Goal: Task Accomplishment & Management: Use online tool/utility

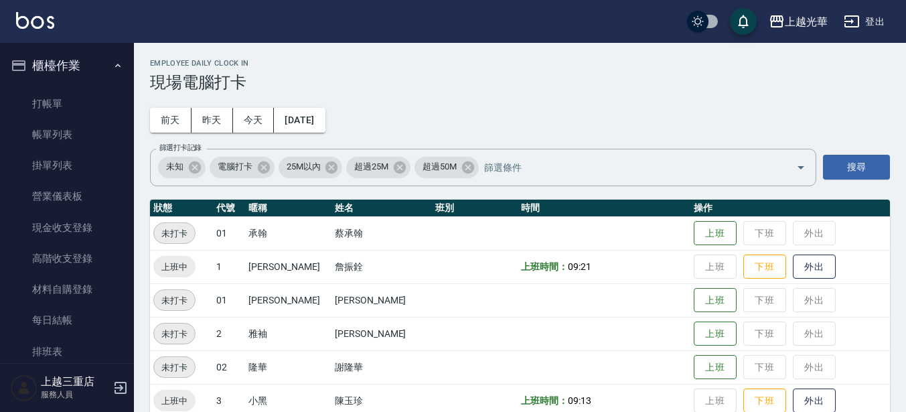
scroll to position [251, 0]
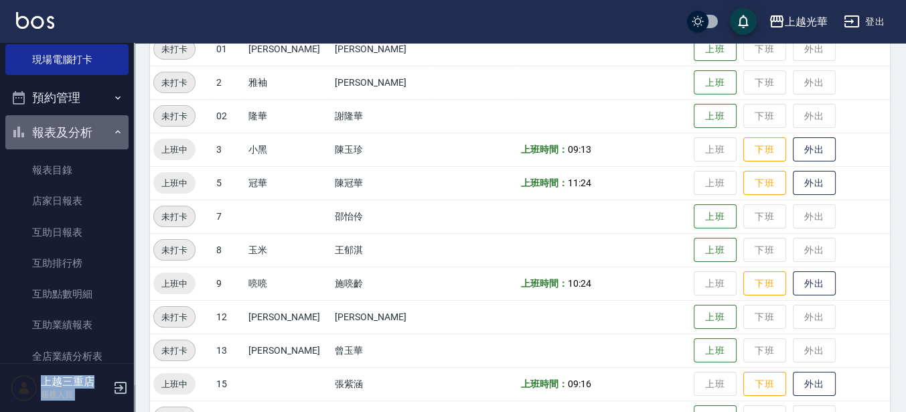
click at [78, 143] on button "報表及分析" at bounding box center [66, 132] width 123 height 35
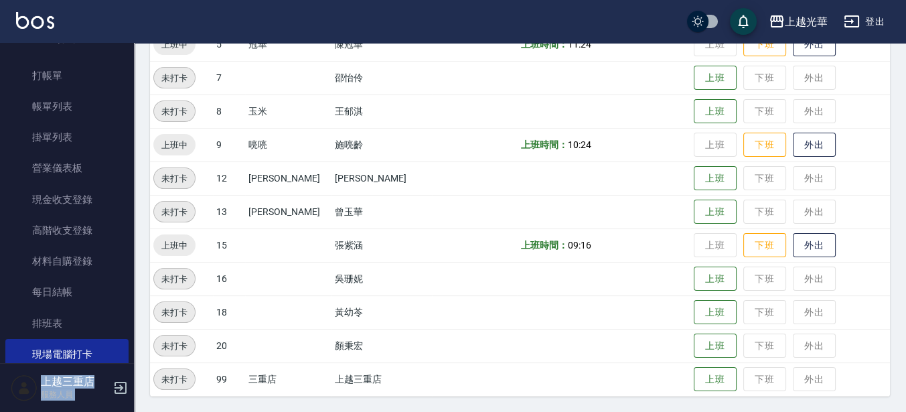
scroll to position [0, 0]
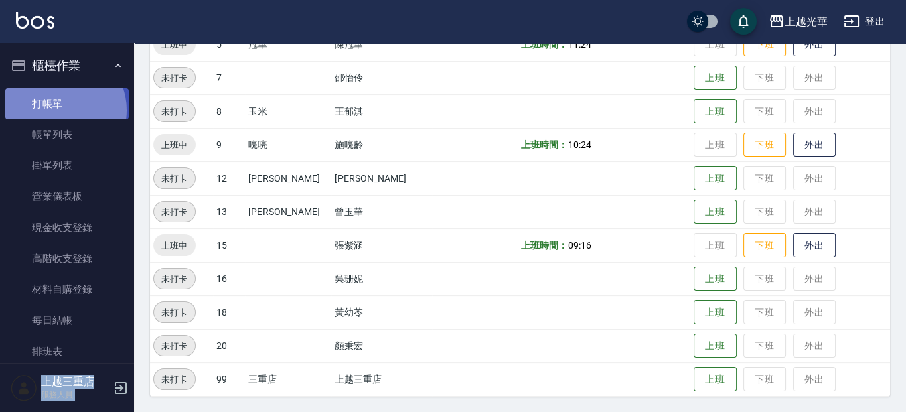
click at [58, 110] on link "打帳單" at bounding box center [66, 103] width 123 height 31
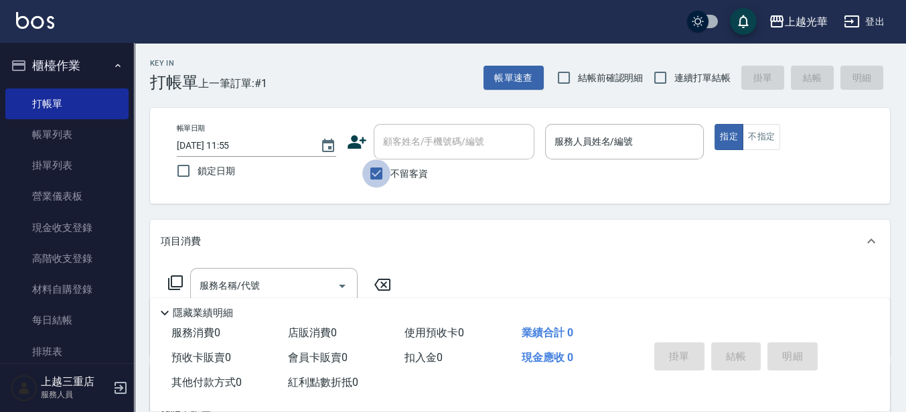
drag, startPoint x: 378, startPoint y: 176, endPoint x: 376, endPoint y: 166, distance: 10.4
click at [376, 177] on input "不留客資" at bounding box center [376, 173] width 28 height 28
checkbox input "false"
click at [370, 154] on div "顧客姓名/手機號碼/編號 顧客姓名/手機號碼/編號" at bounding box center [441, 141] width 188 height 35
click at [364, 145] on icon at bounding box center [357, 142] width 20 height 20
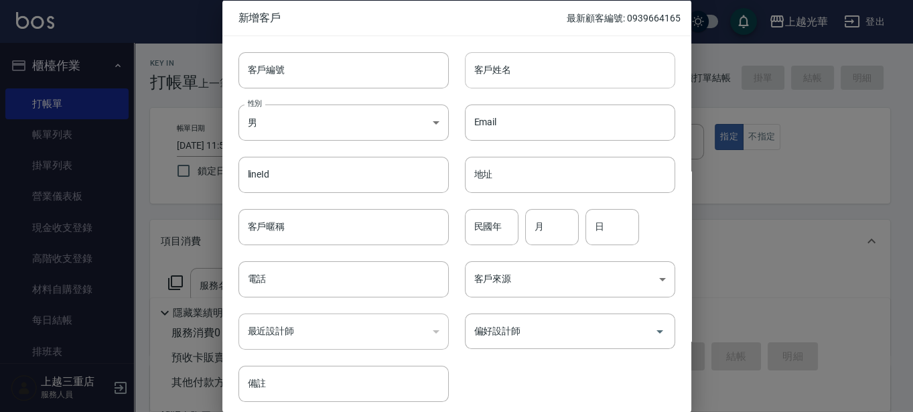
click at [509, 54] on input "客戶姓名" at bounding box center [570, 70] width 210 height 36
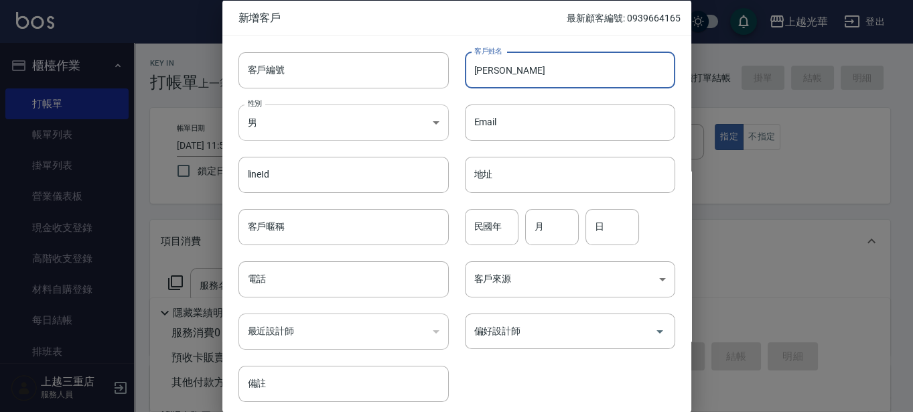
type input "[PERSON_NAME]"
click at [384, 115] on body "上越光華 登出 櫃檯作業 打帳單 帳單列表 掛單列表 營業儀表板 現金收支登錄 高階收支登錄 材料自購登錄 每日結帳 排班表 現場電腦打卡 預約管理 預約管理…" at bounding box center [456, 326] width 913 height 653
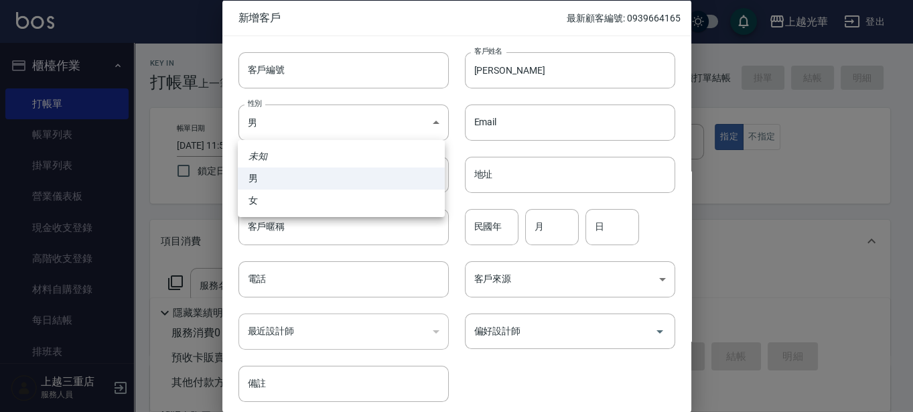
click at [327, 216] on ul "未知 男 女" at bounding box center [341, 178] width 207 height 77
click at [324, 212] on ul "未知 男 女" at bounding box center [341, 178] width 207 height 77
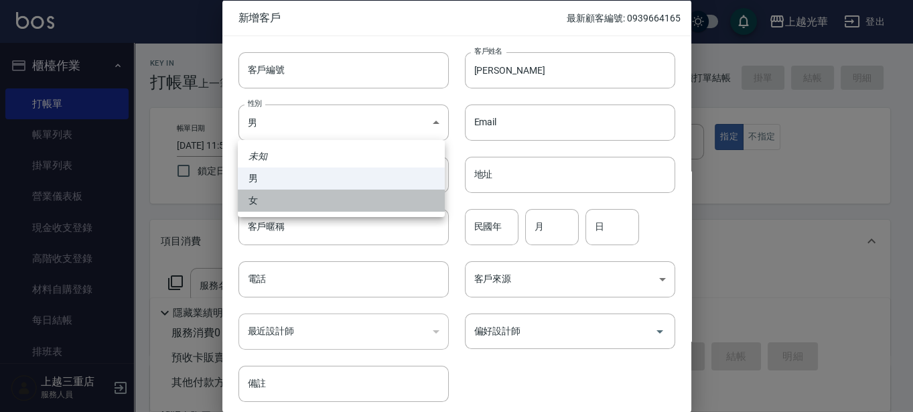
click at [325, 203] on li "女" at bounding box center [341, 201] width 207 height 22
type input "[DEMOGRAPHIC_DATA]"
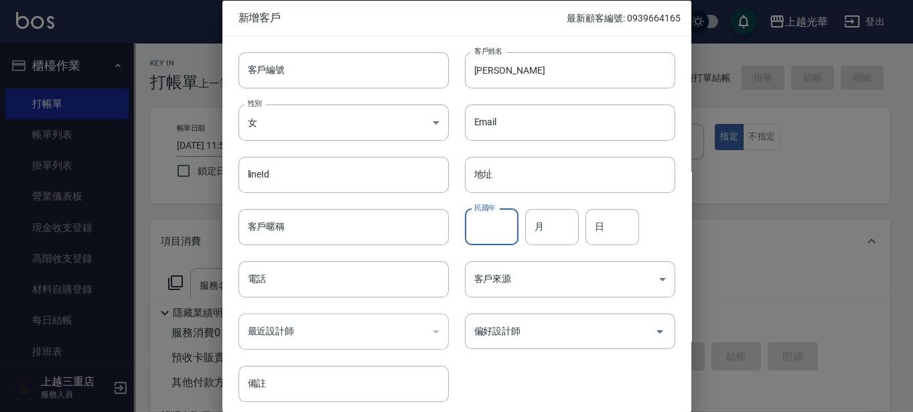
drag, startPoint x: 480, startPoint y: 222, endPoint x: 0, endPoint y: 31, distance: 516.5
click at [480, 221] on input "民國年" at bounding box center [492, 226] width 54 height 36
type input "78"
type input "09"
type input "5"
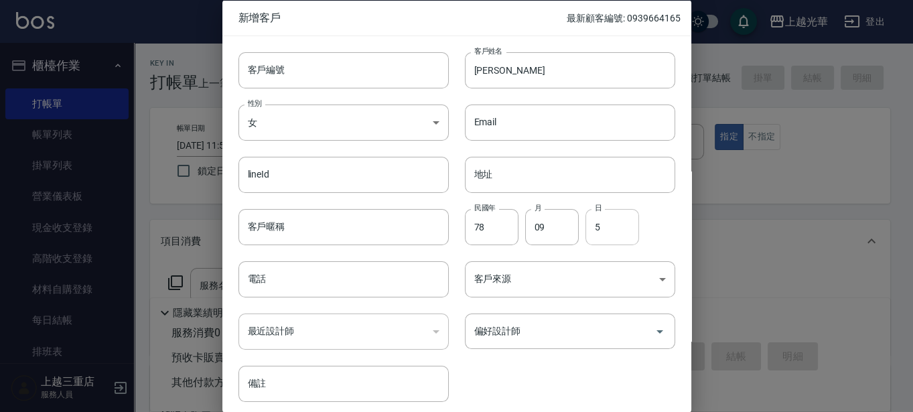
drag, startPoint x: 593, startPoint y: 229, endPoint x: 607, endPoint y: 229, distance: 14.7
click at [593, 229] on input "5" at bounding box center [612, 226] width 54 height 36
click at [614, 221] on input "5" at bounding box center [612, 226] width 54 height 36
type input "15"
click at [268, 277] on input "電話" at bounding box center [343, 279] width 210 height 36
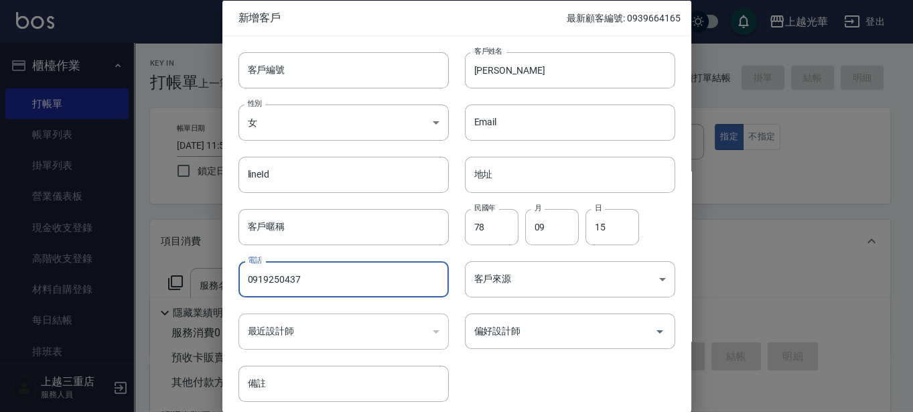
type input "0919250437"
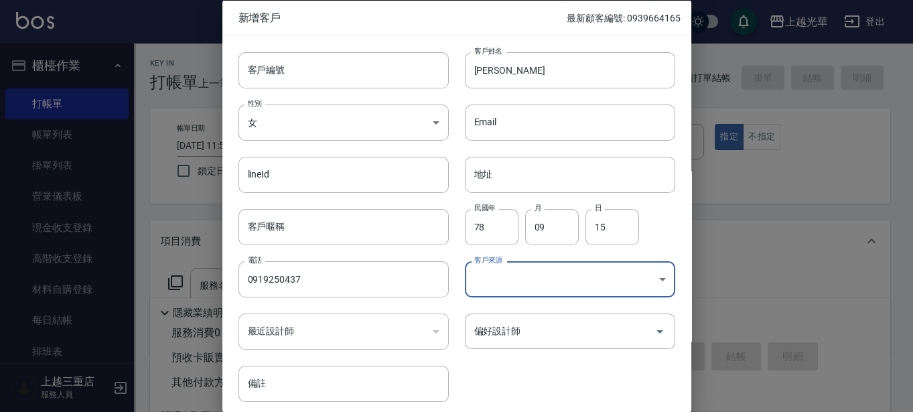
click at [561, 283] on body "上越光華 登出 櫃檯作業 打帳單 帳單列表 掛單列表 營業儀表板 現金收支登錄 高階收支登錄 材料自購登錄 每日結帳 排班表 現場電腦打卡 預約管理 預約管理…" at bounding box center [456, 326] width 913 height 653
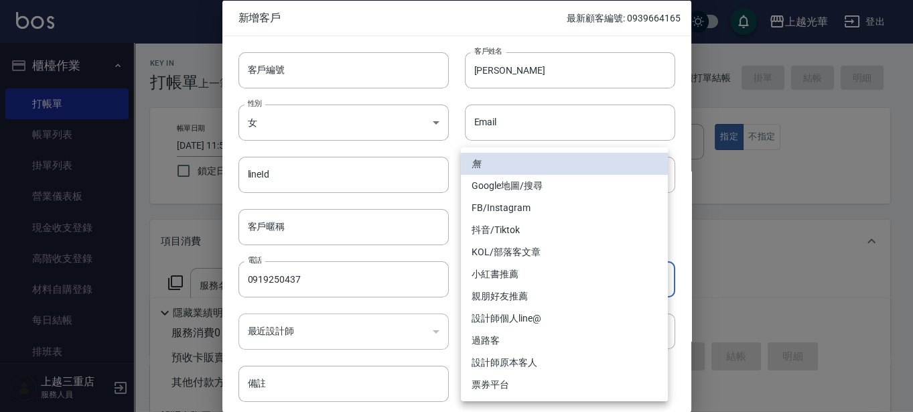
click at [519, 356] on li "設計師原本客人" at bounding box center [564, 363] width 207 height 22
type input "設計師原本客人"
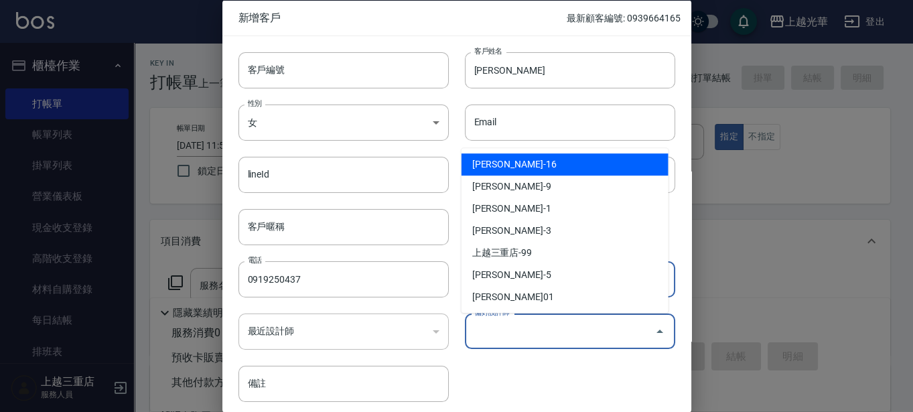
click at [532, 335] on input "偏好設計師" at bounding box center [560, 330] width 178 height 23
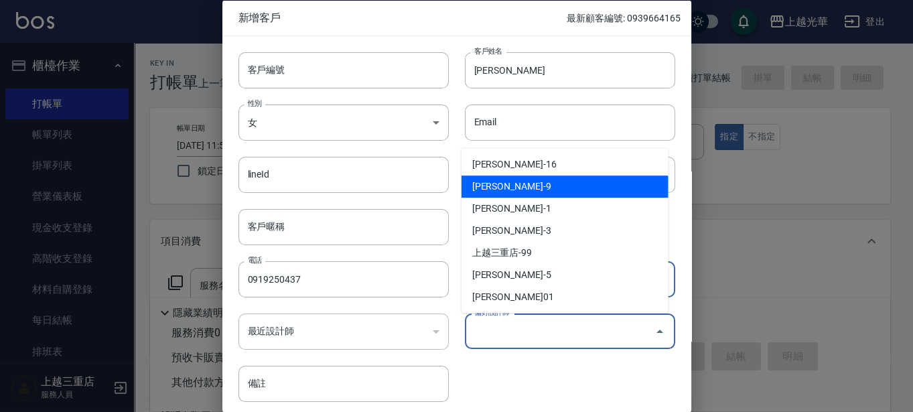
click at [502, 191] on li "[PERSON_NAME]-9" at bounding box center [564, 186] width 207 height 22
type input "施喨齡"
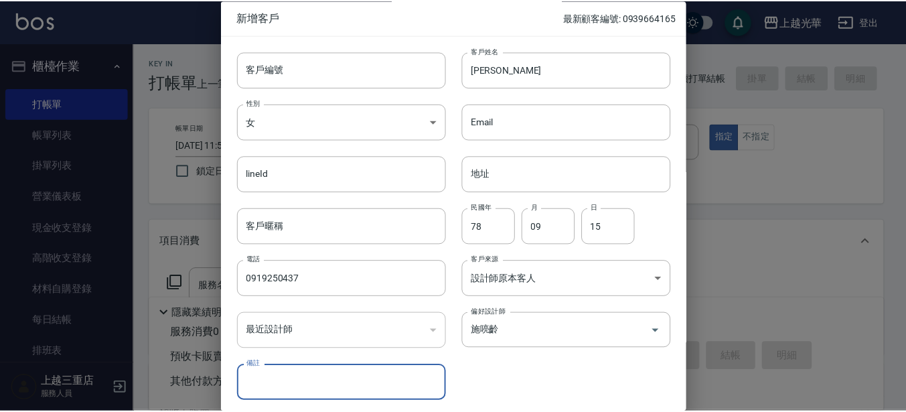
scroll to position [52, 0]
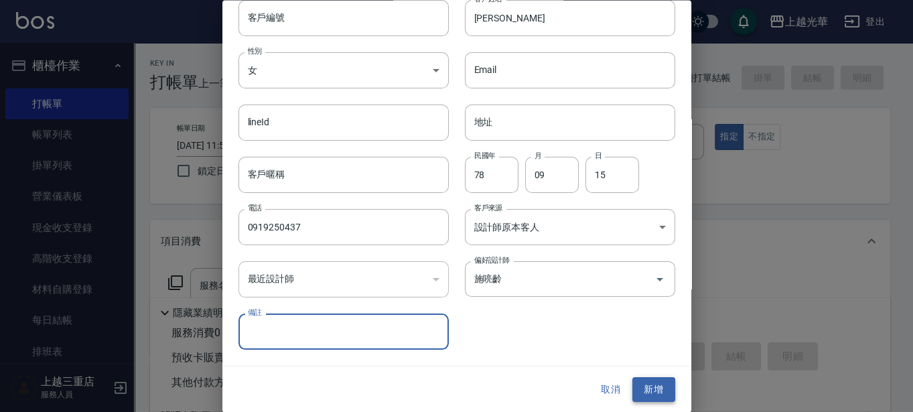
click at [655, 384] on button "新增" at bounding box center [653, 390] width 43 height 25
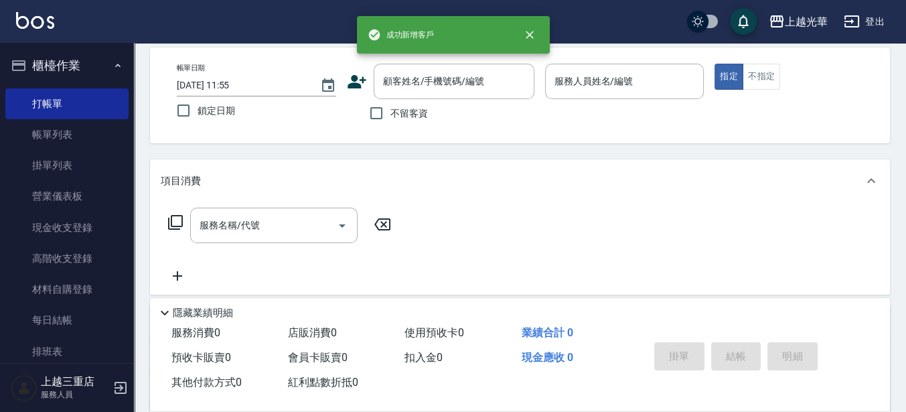
scroll to position [84, 0]
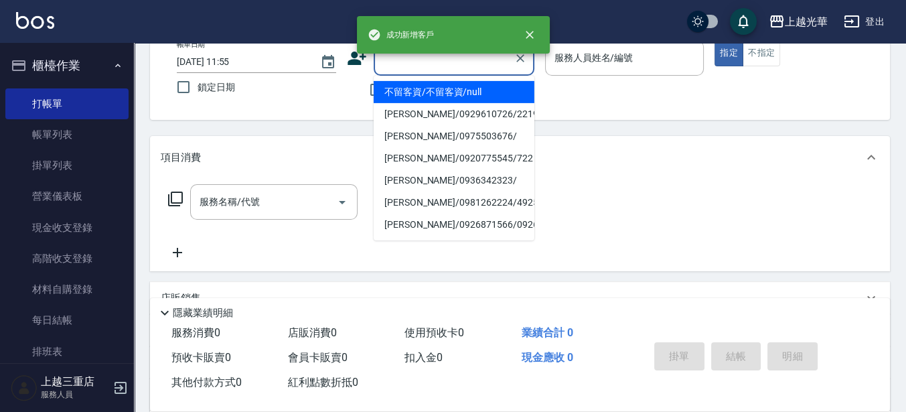
click at [394, 66] on input "顧客姓名/手機號碼/編號" at bounding box center [444, 57] width 129 height 23
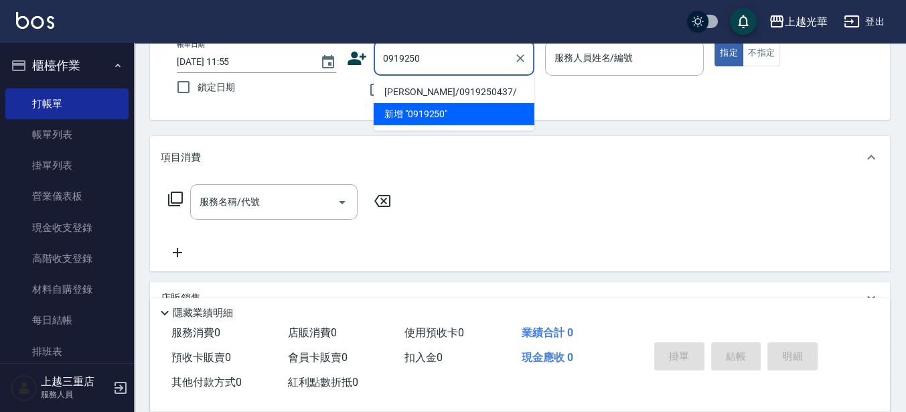
click at [451, 91] on li "[PERSON_NAME]/0919250437/" at bounding box center [454, 92] width 161 height 22
type input "[PERSON_NAME]/0919250437/"
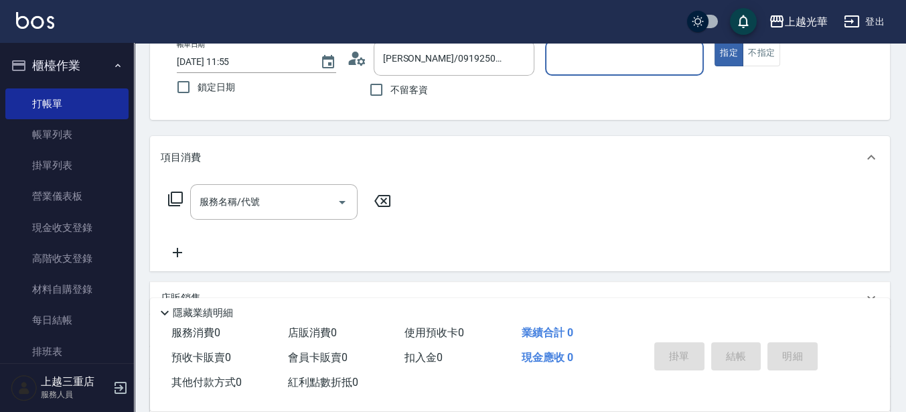
type input "喨喨-9"
click at [209, 192] on input "服務名稱/代號" at bounding box center [263, 201] width 135 height 23
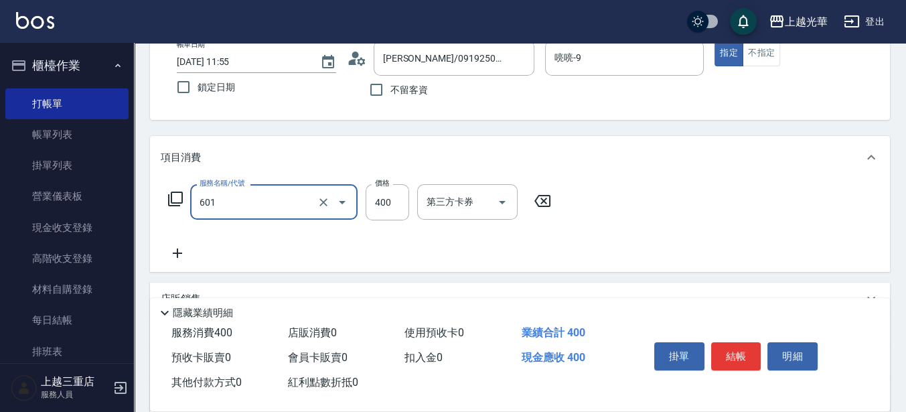
type input "髮原素活養健康洗(601)"
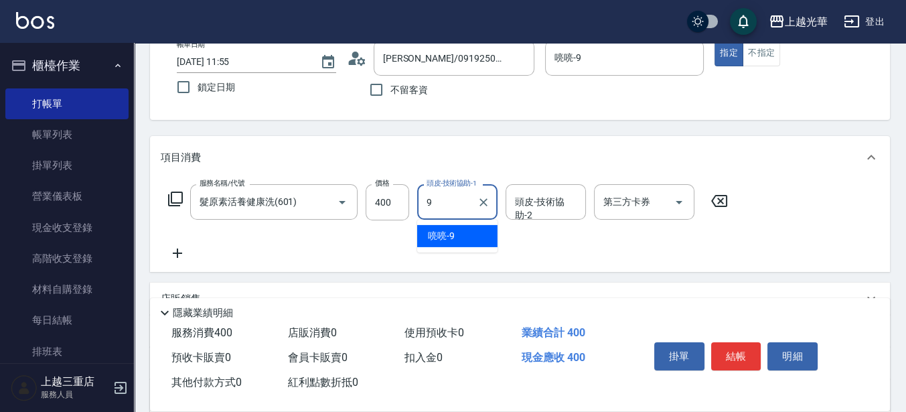
type input "喨喨-9"
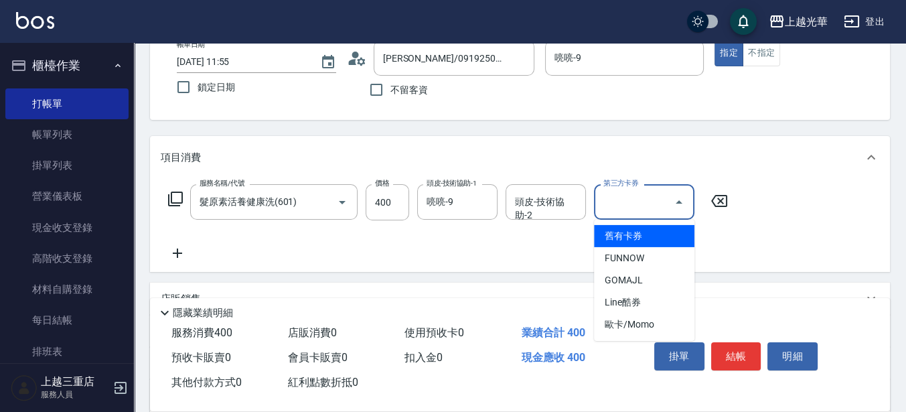
type input "舊有卡券"
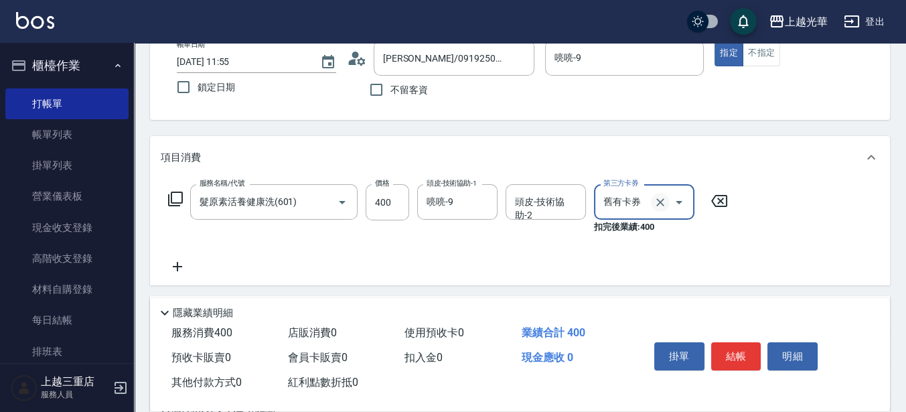
click at [663, 208] on icon "Clear" at bounding box center [660, 202] width 13 height 13
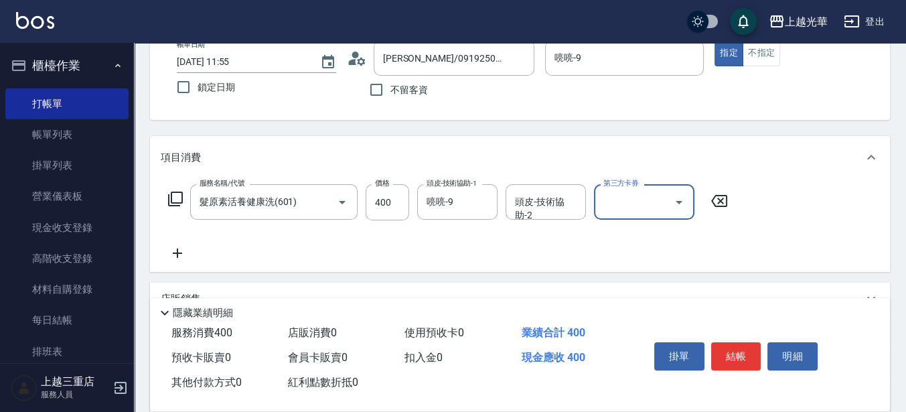
click at [188, 259] on icon at bounding box center [177, 253] width 33 height 16
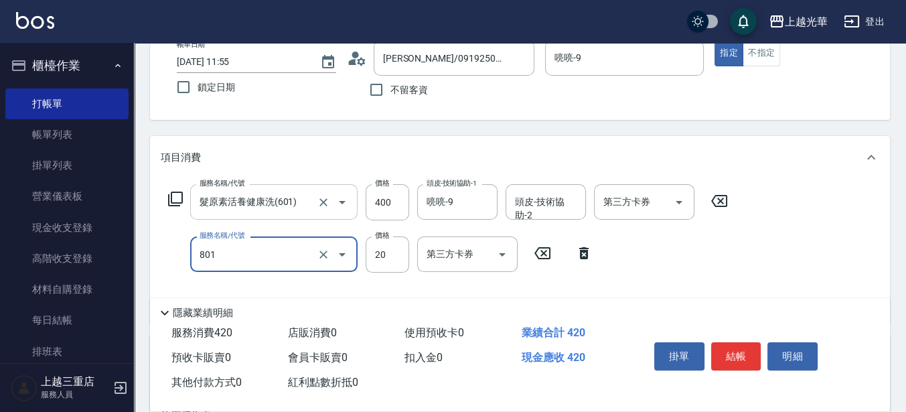
type input "潤絲(801)"
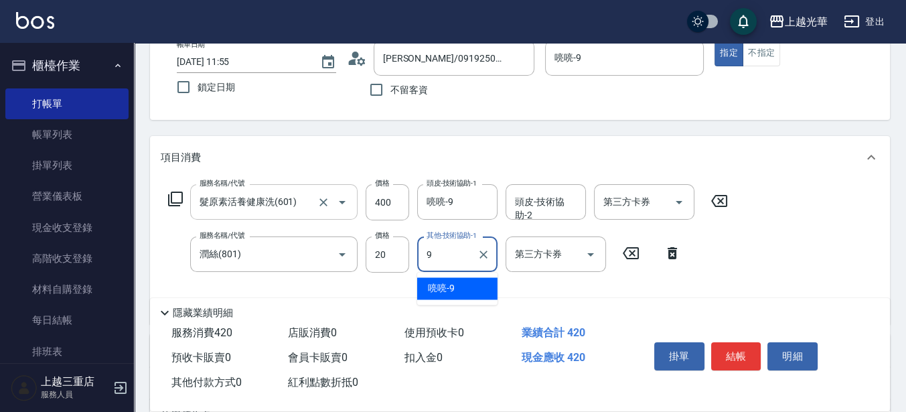
type input "喨喨-9"
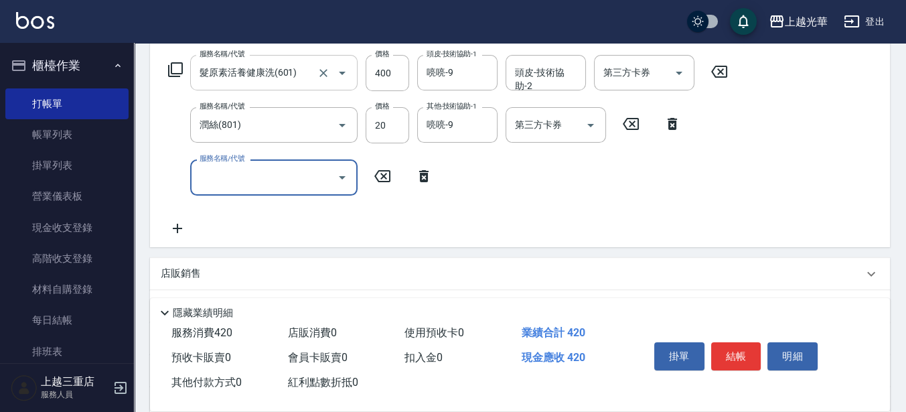
scroll to position [251, 0]
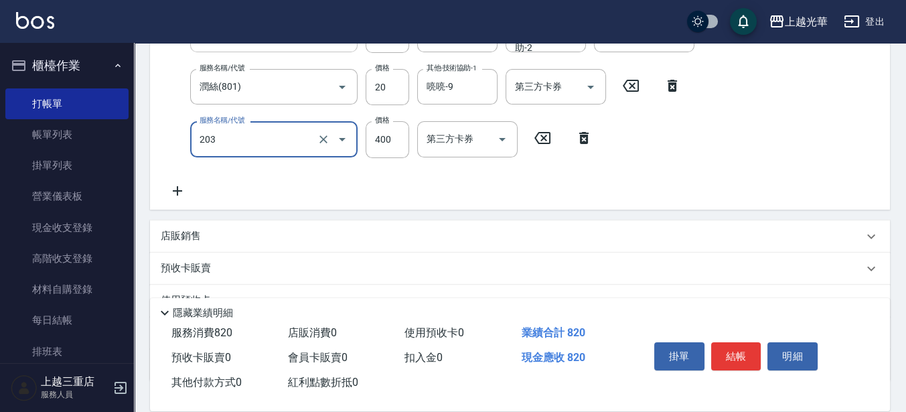
type input "指定單剪(203)"
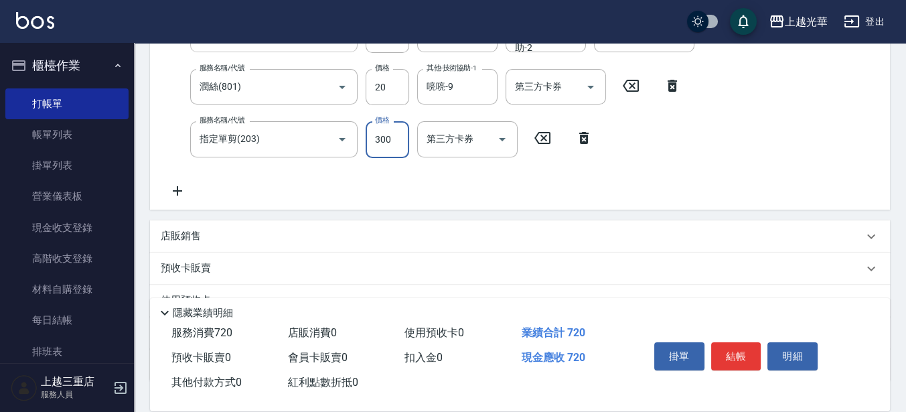
type input "300"
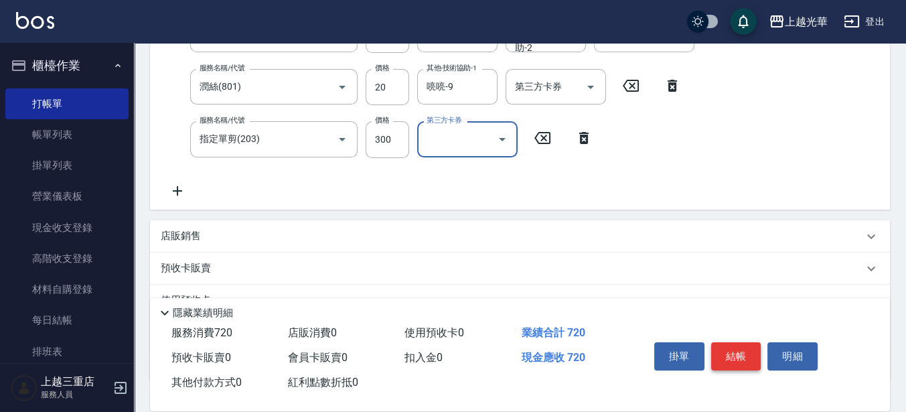
click at [733, 350] on button "結帳" at bounding box center [736, 356] width 50 height 28
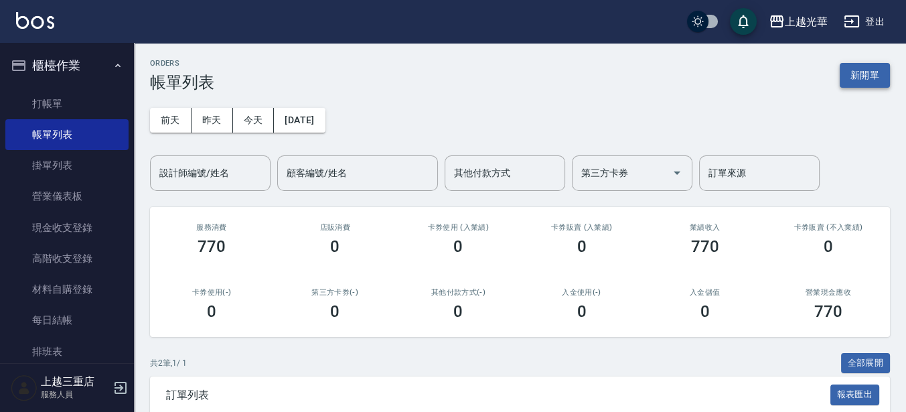
click at [859, 84] on button "新開單" at bounding box center [865, 75] width 50 height 25
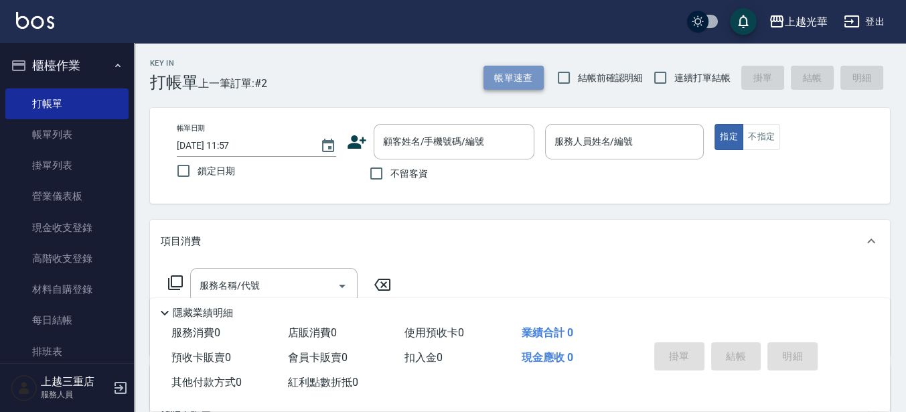
click at [490, 81] on button "帳單速查" at bounding box center [514, 78] width 60 height 25
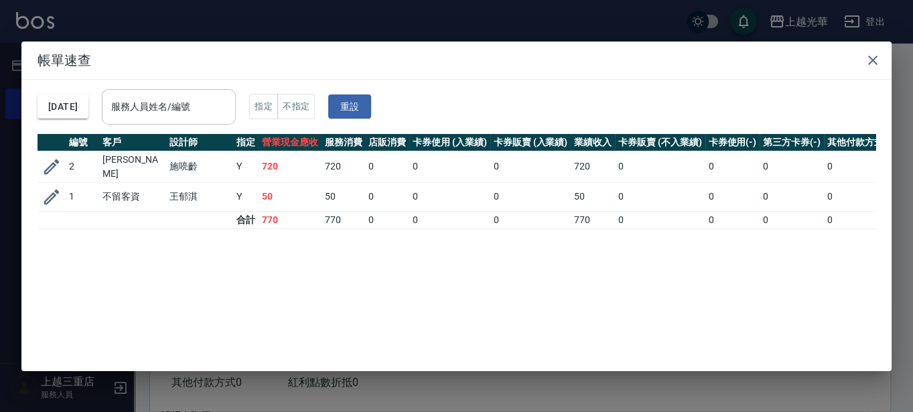
click at [204, 100] on input "服務人員姓名/編號" at bounding box center [169, 106] width 122 height 23
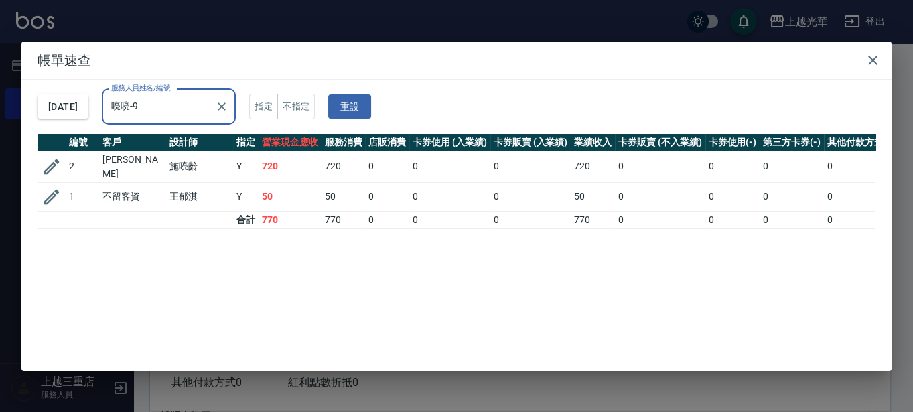
type input "喨喨-9"
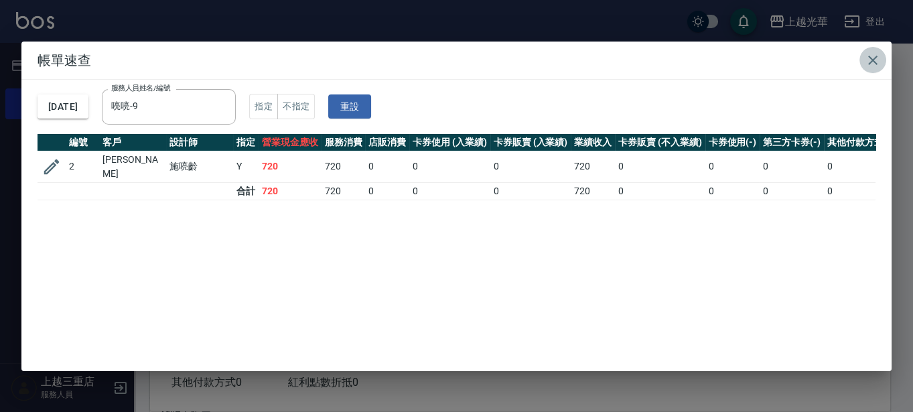
click at [870, 58] on icon "button" at bounding box center [873, 60] width 16 height 16
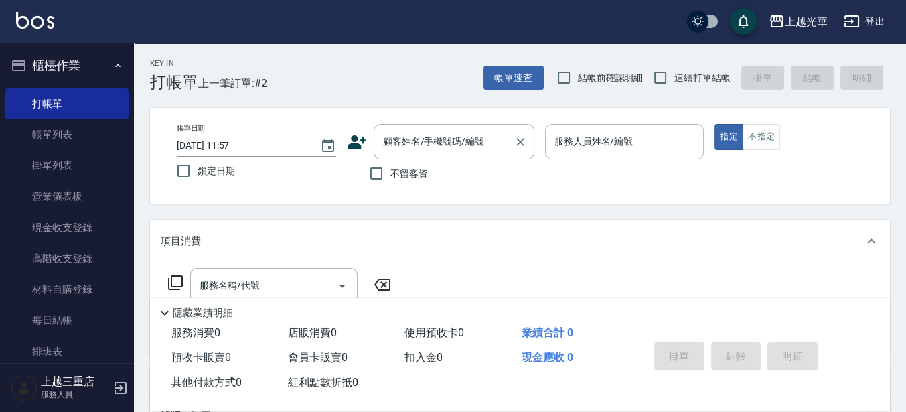
click at [412, 147] on input "顧客姓名/手機號碼/編號" at bounding box center [444, 141] width 129 height 23
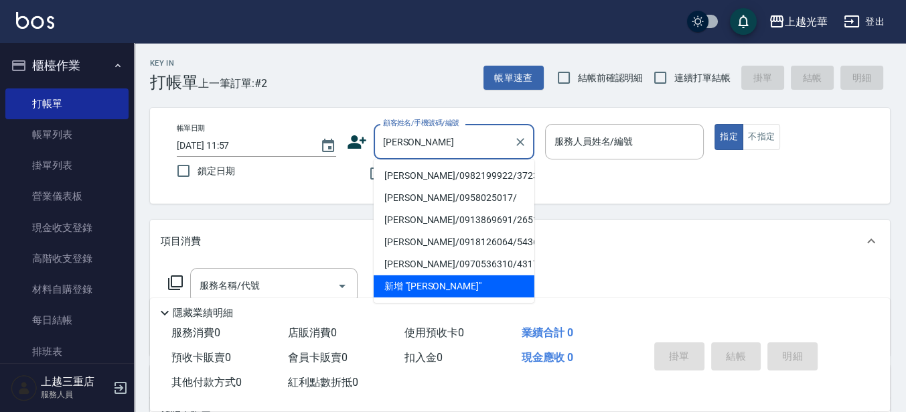
click at [402, 169] on li "[PERSON_NAME]/0982199922/3723" at bounding box center [454, 176] width 161 height 22
type input "[PERSON_NAME]/0982199922/3723"
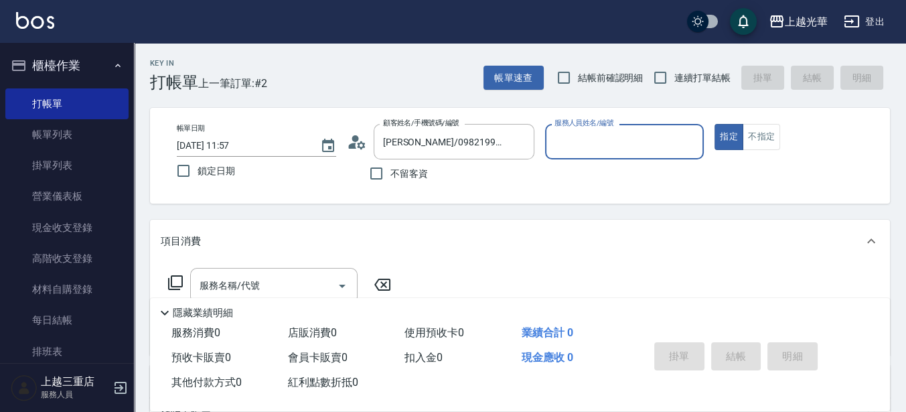
type input "喨喨-9"
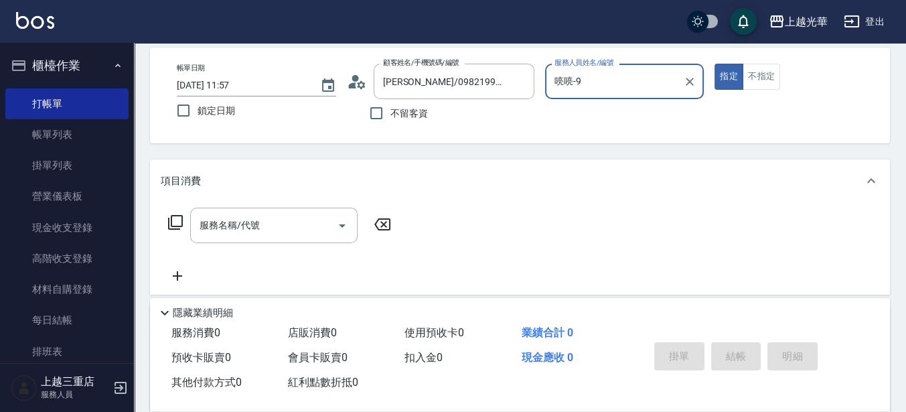
scroll to position [84, 0]
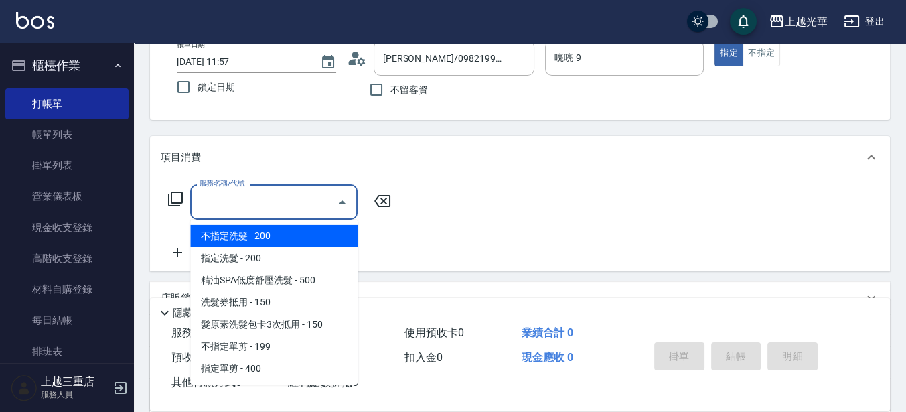
click at [245, 207] on input "服務名稱/代號" at bounding box center [263, 201] width 135 height 23
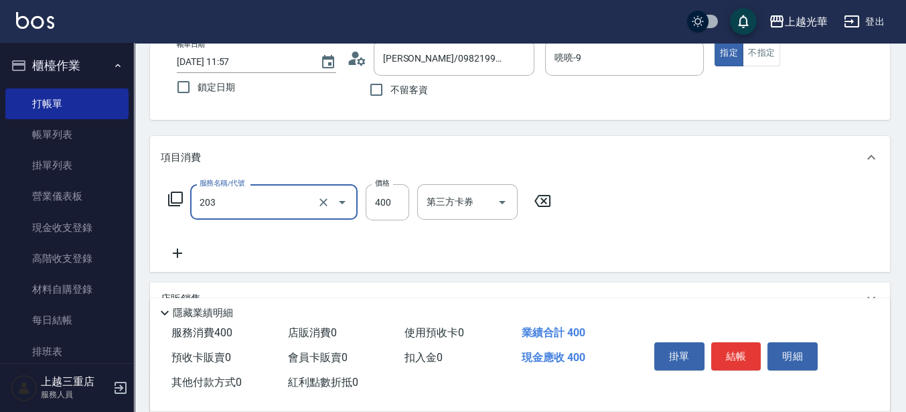
type input "指定單剪(203)"
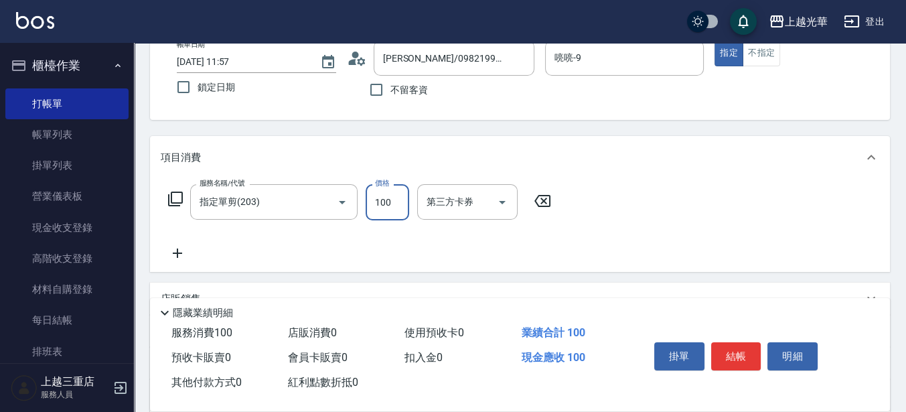
type input "100"
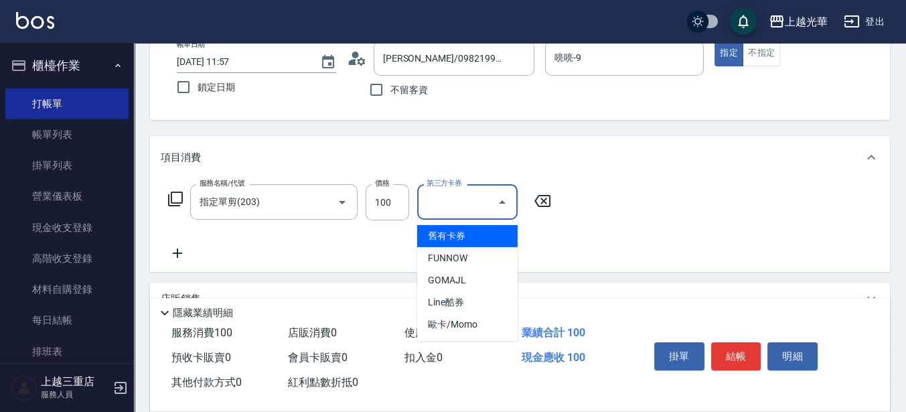
click at [636, 198] on div "服務名稱/代號 指定單剪(203) 服務名稱/代號 價格 100 價格 第三方卡券 第三方卡券" at bounding box center [520, 225] width 740 height 93
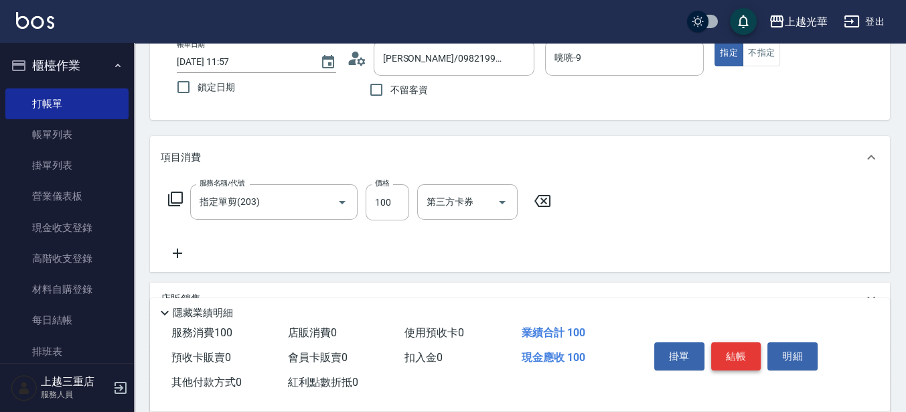
click at [723, 356] on button "結帳" at bounding box center [736, 356] width 50 height 28
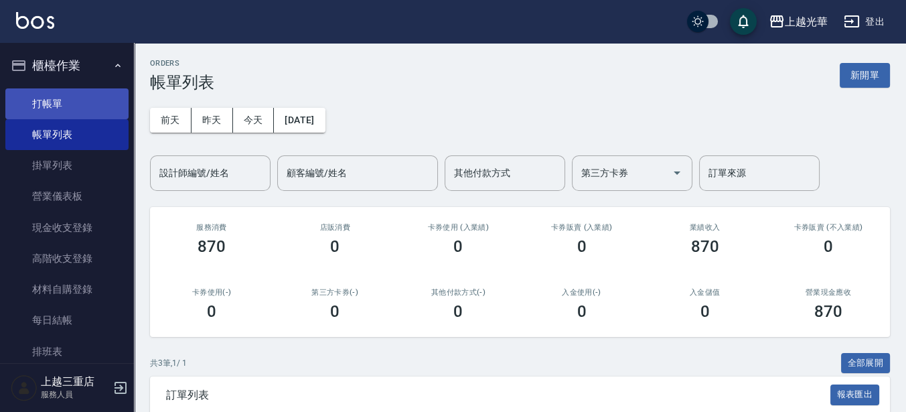
click at [112, 117] on link "打帳單" at bounding box center [66, 103] width 123 height 31
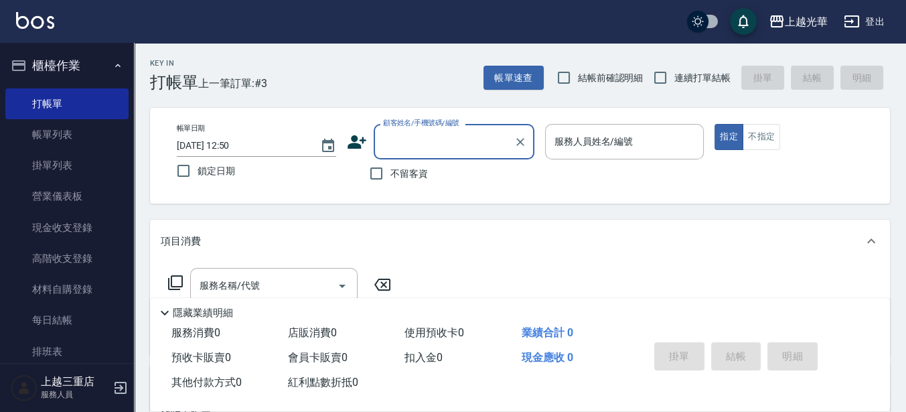
click at [402, 175] on span "不留客資" at bounding box center [409, 174] width 38 height 14
click at [390, 175] on input "不留客資" at bounding box center [376, 173] width 28 height 28
checkbox input "true"
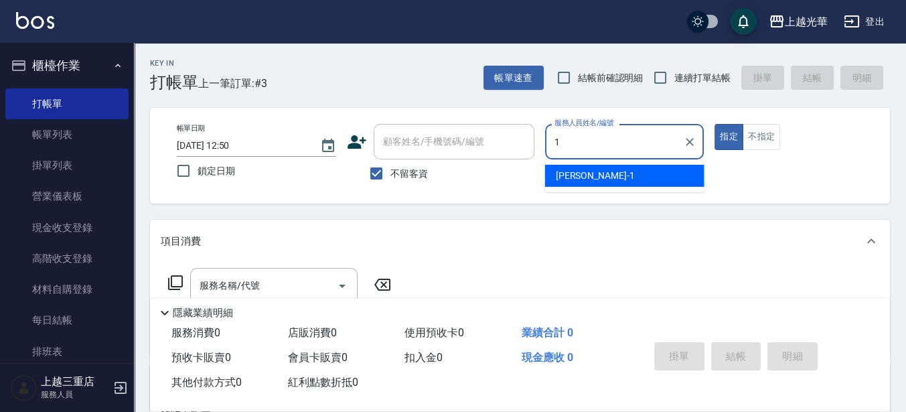
type input "1"
type button "true"
type input "小[PERSON_NAME]-1"
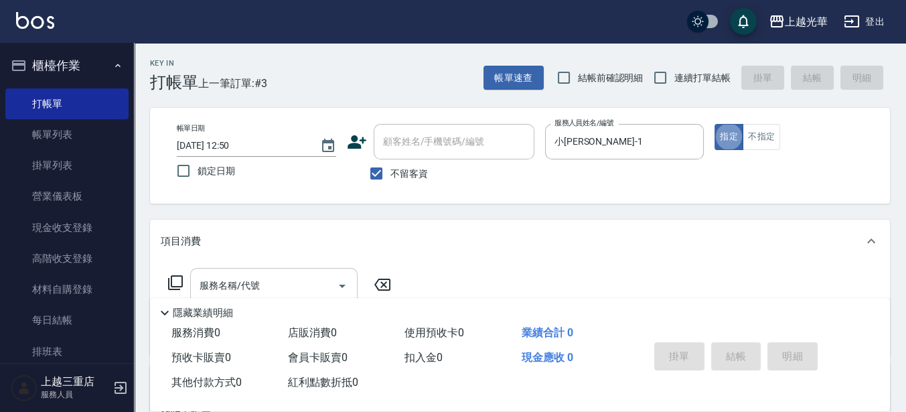
click at [256, 277] on input "服務名稱/代號" at bounding box center [263, 285] width 135 height 23
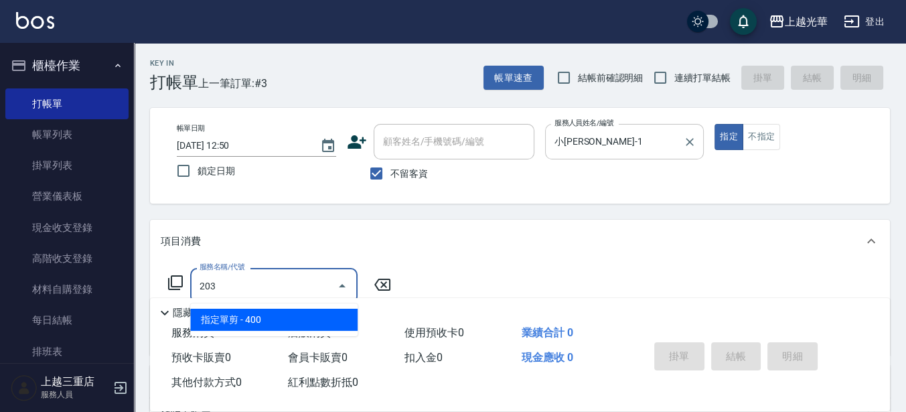
type input "指定單剪(203)"
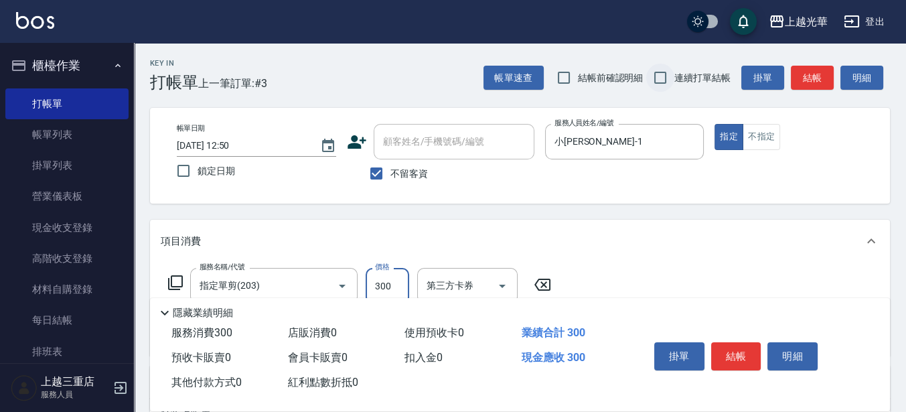
type input "300"
click at [661, 80] on input "連續打單結帳" at bounding box center [660, 78] width 28 height 28
checkbox input "true"
click at [727, 348] on button "結帳" at bounding box center [736, 356] width 50 height 28
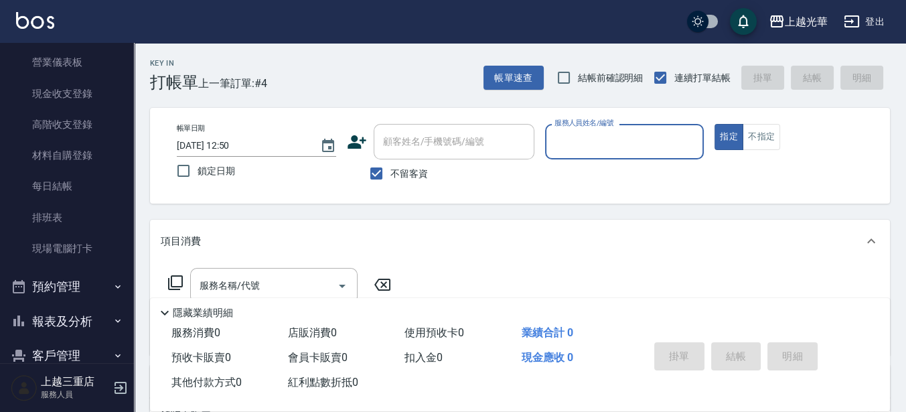
scroll to position [194, 0]
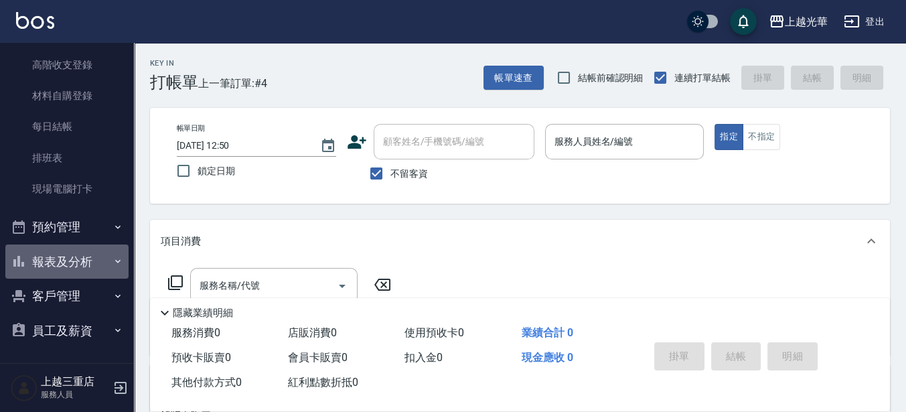
click at [98, 262] on button "報表及分析" at bounding box center [66, 261] width 123 height 35
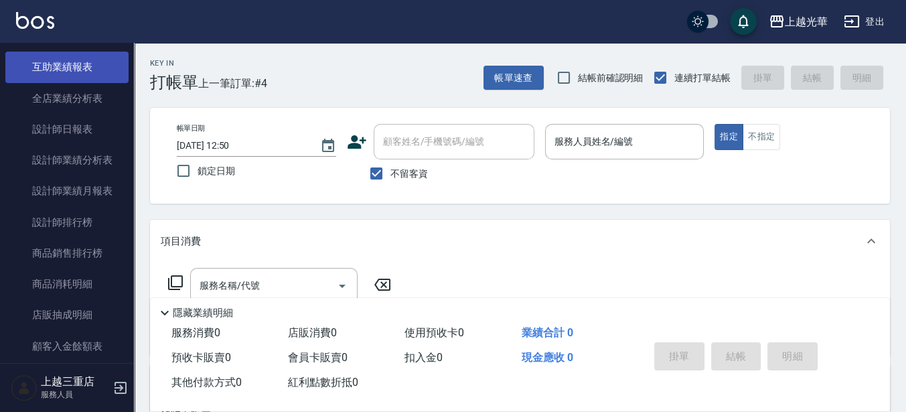
scroll to position [612, 0]
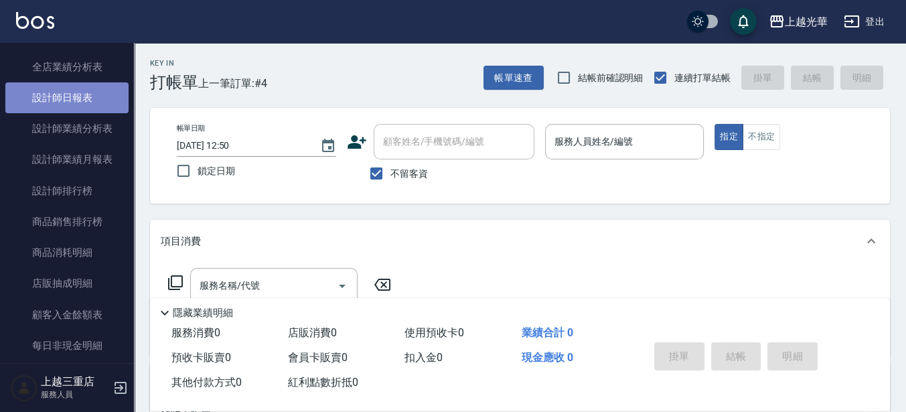
click at [117, 97] on link "設計師日報表" at bounding box center [66, 97] width 123 height 31
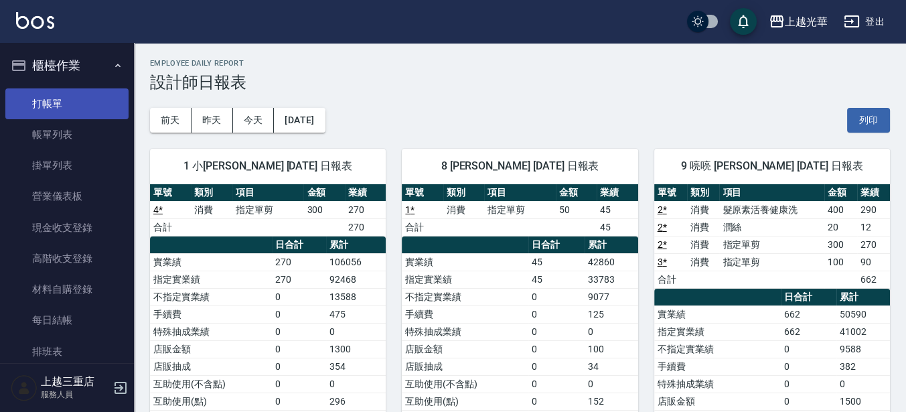
click at [54, 94] on link "打帳單" at bounding box center [66, 103] width 123 height 31
